Goal: Book appointment/travel/reservation

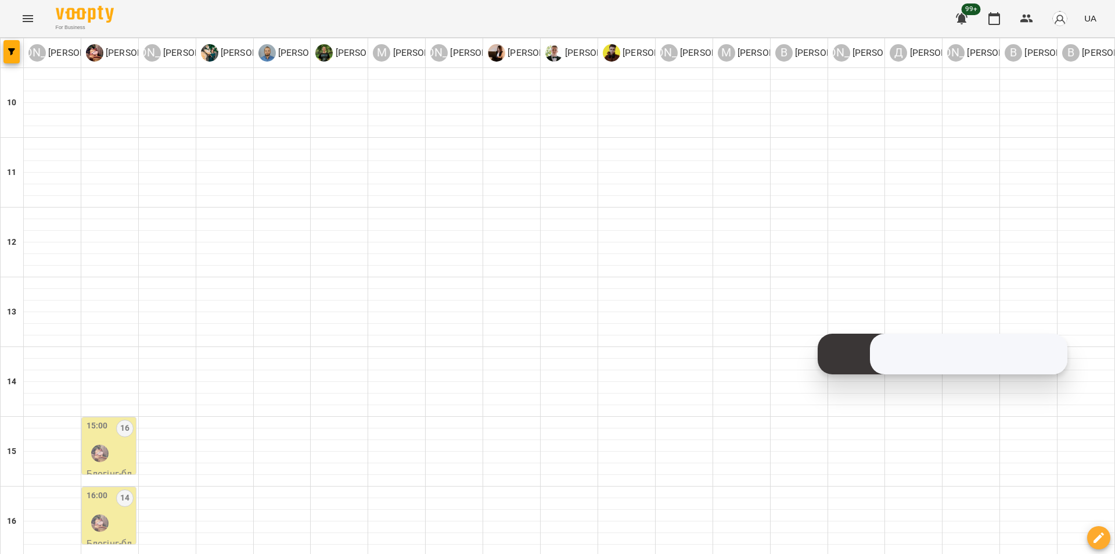
scroll to position [290, 0]
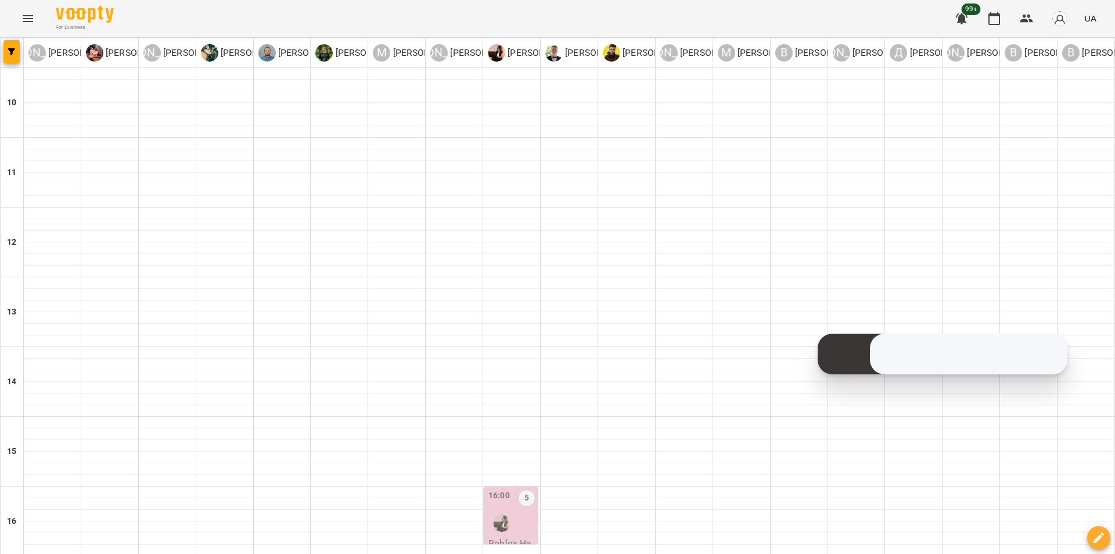
scroll to position [207, 0]
click at [116, 489] on div "16:00 16" at bounding box center [110, 512] width 47 height 47
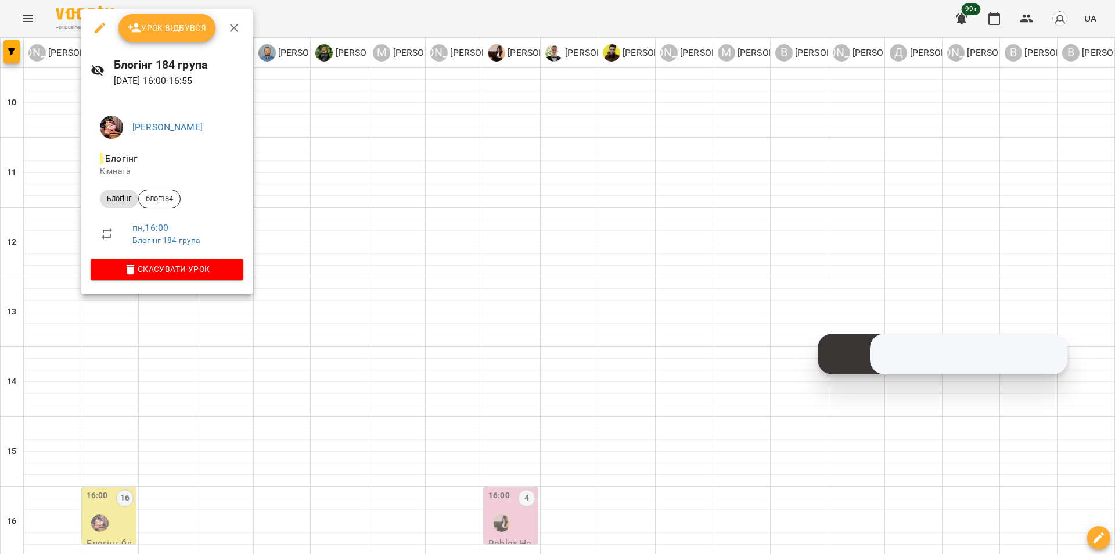
click at [365, 209] on div at bounding box center [557, 277] width 1115 height 554
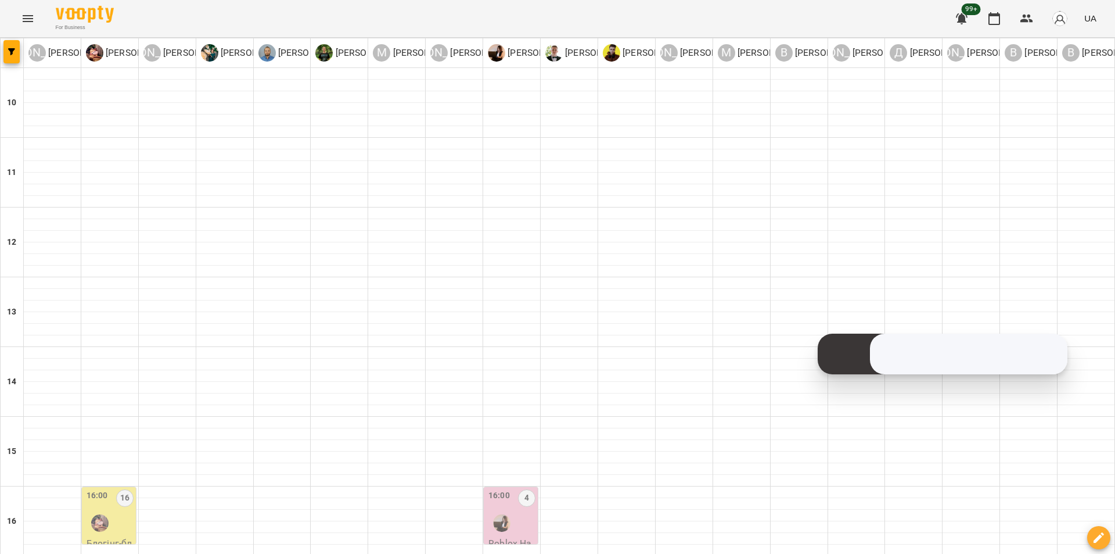
type input "**********"
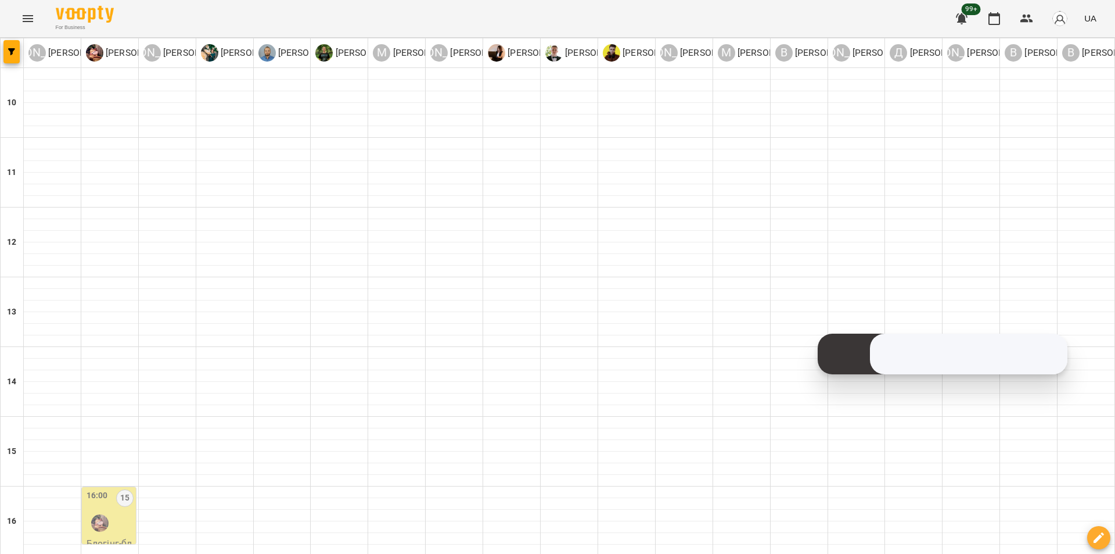
click at [123, 489] on div "16:00 15" at bounding box center [110, 512] width 47 height 47
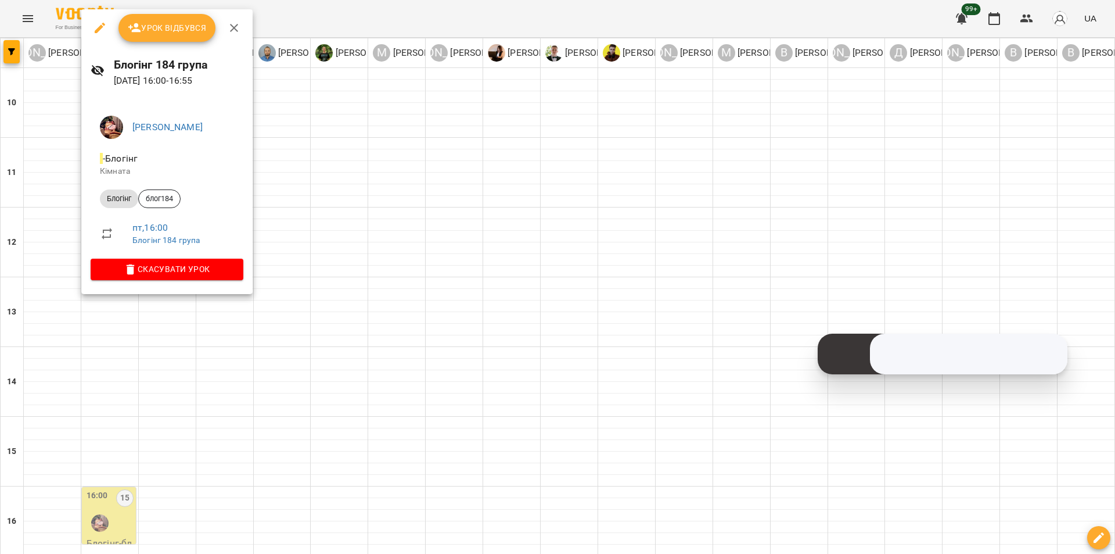
click at [392, 190] on div at bounding box center [557, 277] width 1115 height 554
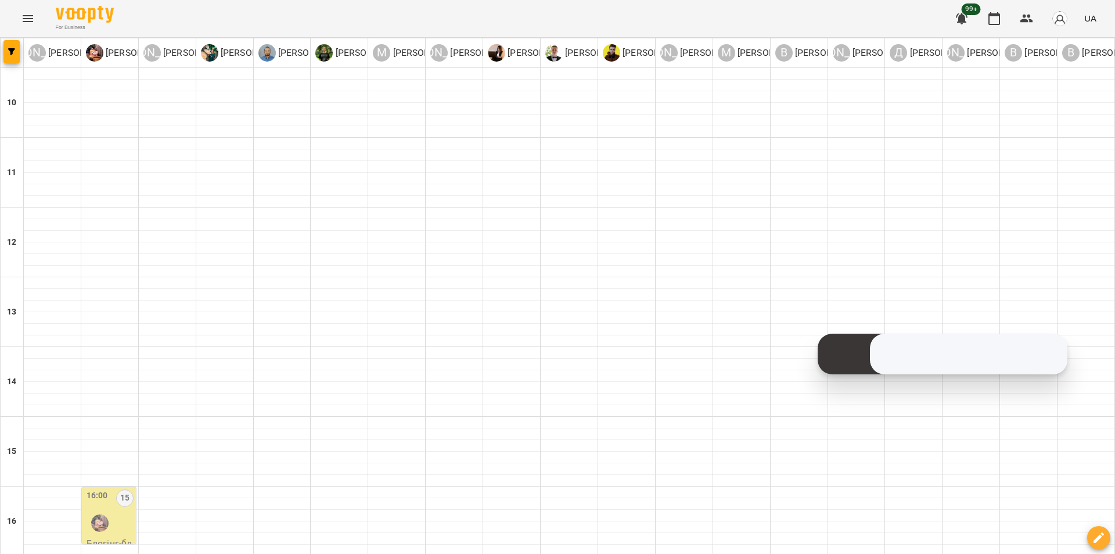
click at [125, 489] on div "16:00 15" at bounding box center [110, 512] width 47 height 47
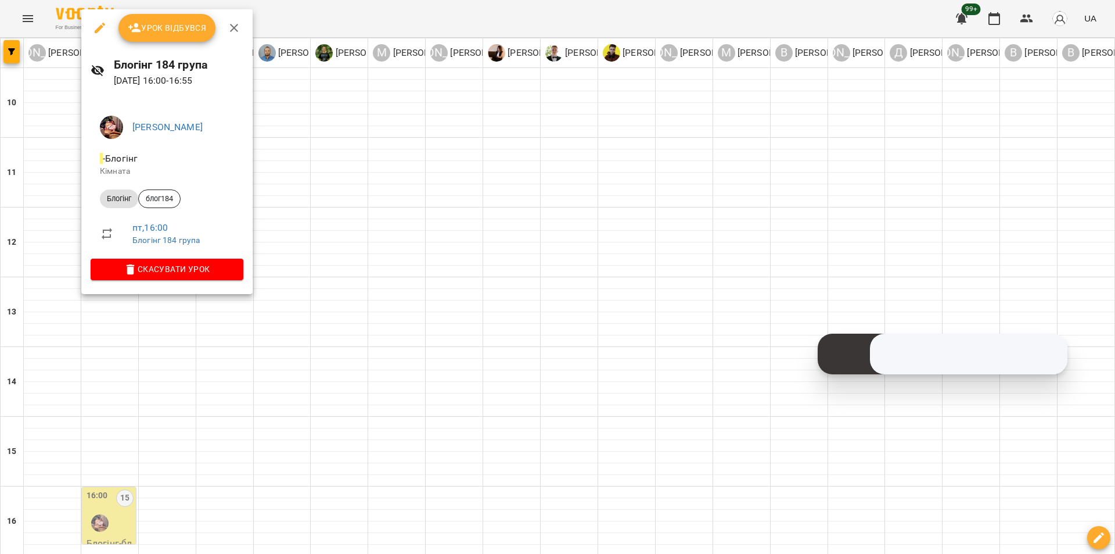
click at [382, 191] on div at bounding box center [557, 277] width 1115 height 554
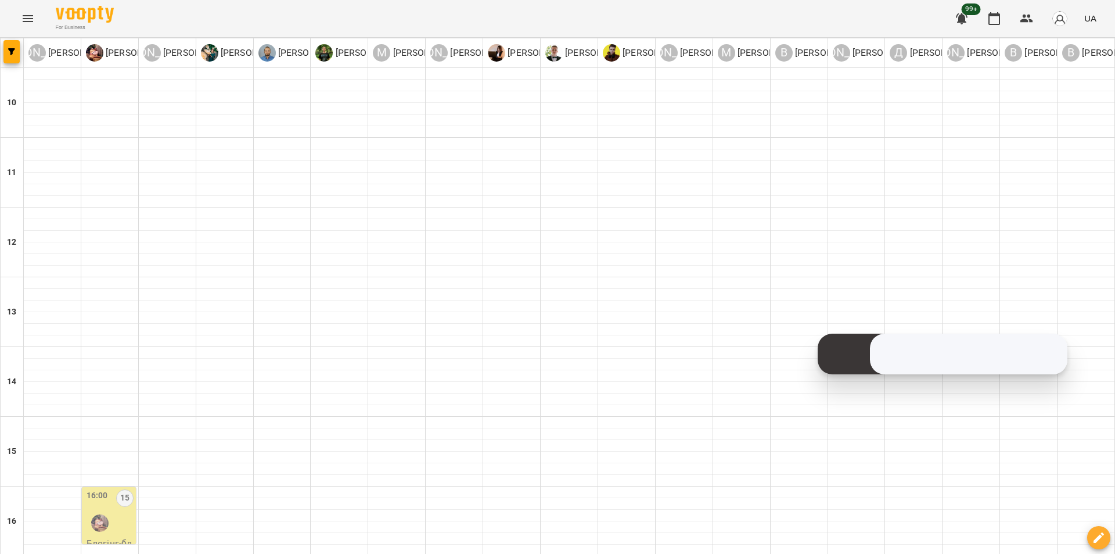
click at [116, 536] on p "4" at bounding box center [110, 543] width 47 height 14
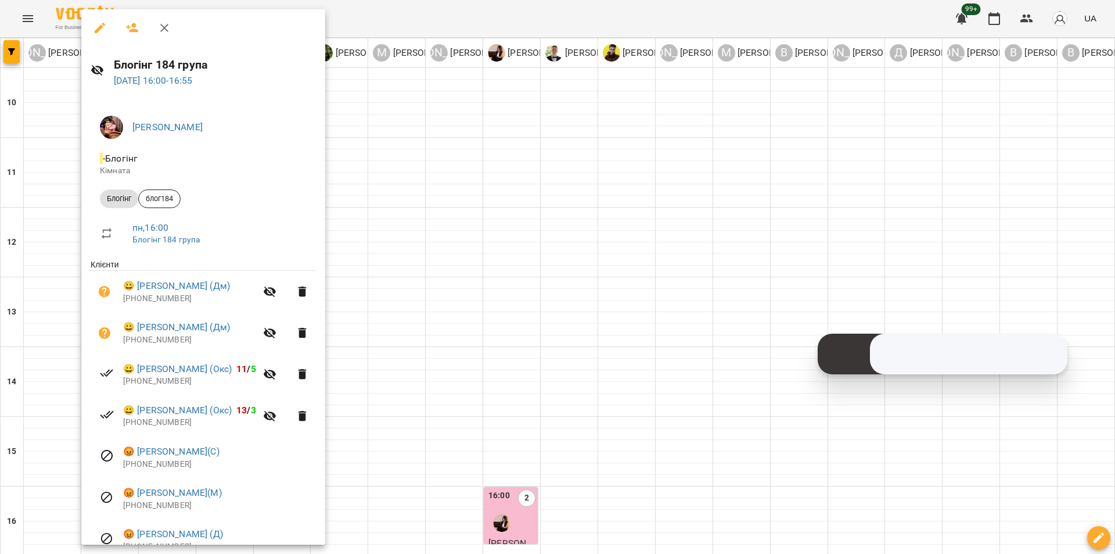
click at [380, 253] on div at bounding box center [557, 277] width 1115 height 554
